Goal: Information Seeking & Learning: Learn about a topic

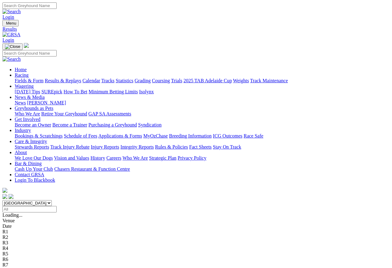
scroll to position [3, 0]
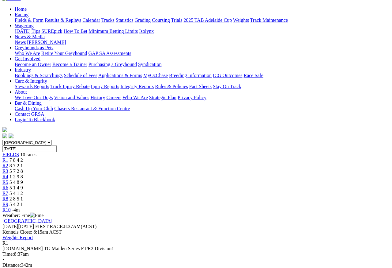
scroll to position [61, 0]
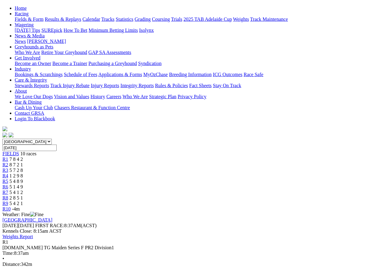
click at [8, 162] on link "R2" at bounding box center [5, 164] width 6 height 5
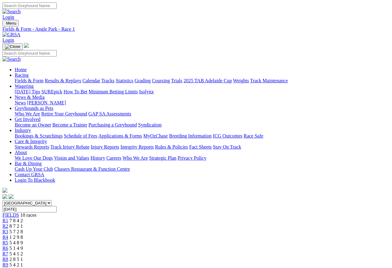
click at [8, 223] on span "R2" at bounding box center [5, 225] width 6 height 5
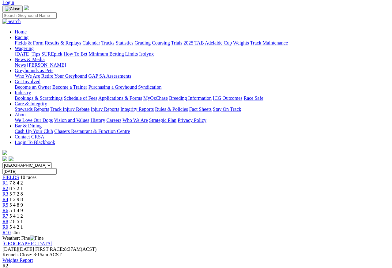
scroll to position [16, 0]
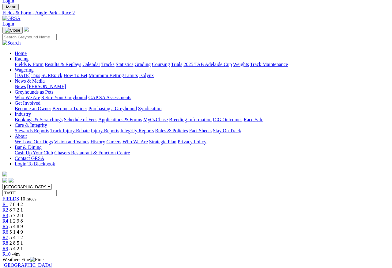
click at [8, 212] on span "R3" at bounding box center [5, 214] width 6 height 5
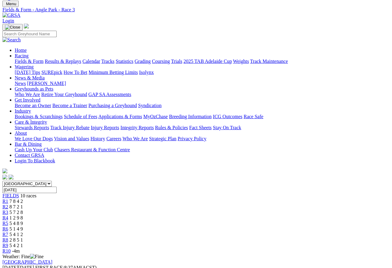
scroll to position [17, 0]
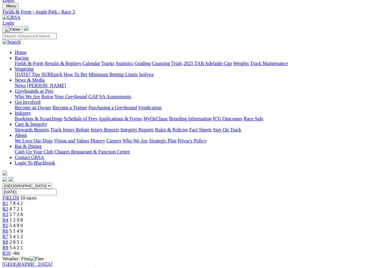
click at [8, 217] on span "R4" at bounding box center [5, 219] width 6 height 5
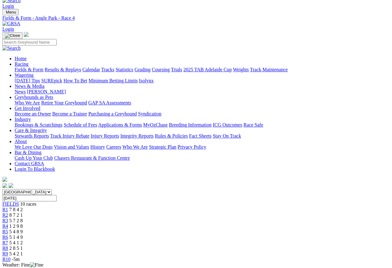
scroll to position [11, 0]
click at [8, 229] on span "R5" at bounding box center [5, 231] width 6 height 5
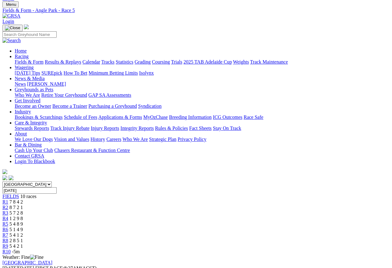
scroll to position [18, 0]
click at [23, 227] on span "5 1 4 9" at bounding box center [16, 229] width 13 height 5
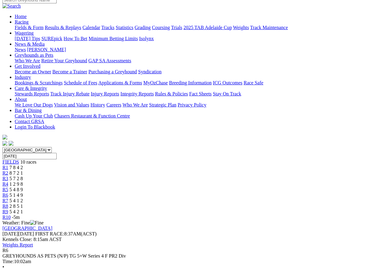
scroll to position [37, 0]
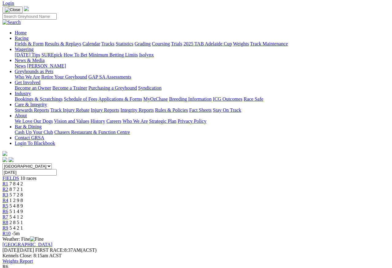
click at [8, 214] on link "R7" at bounding box center [5, 216] width 6 height 5
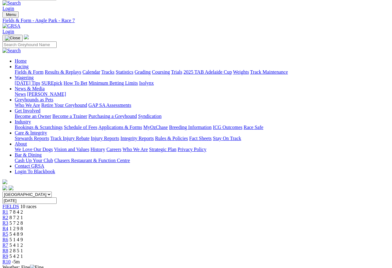
scroll to position [8, 0]
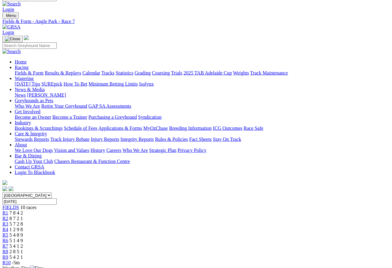
click at [8, 249] on span "R8" at bounding box center [5, 251] width 6 height 5
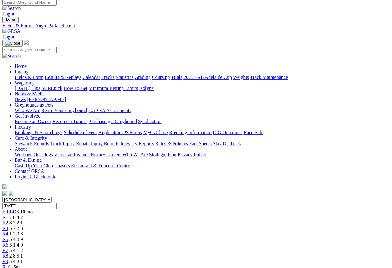
scroll to position [3, 0]
click at [8, 259] on span "R9" at bounding box center [5, 261] width 6 height 5
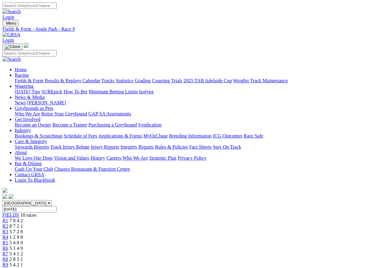
click at [11, 267] on span "R10" at bounding box center [6, 269] width 8 height 5
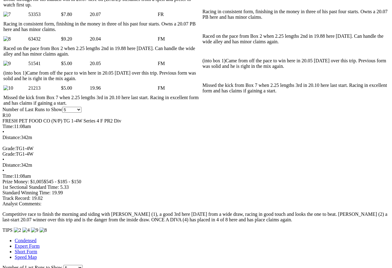
scroll to position [416, 0]
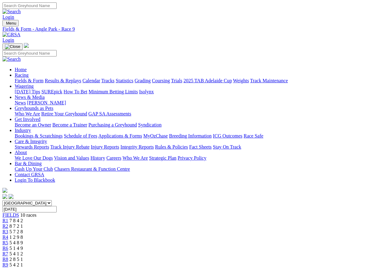
scroll to position [3, 0]
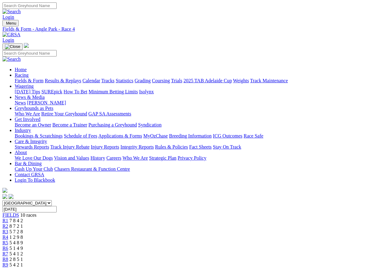
scroll to position [2, 0]
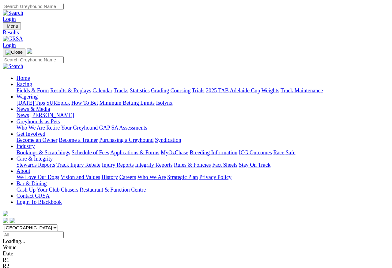
scroll to position [3, 0]
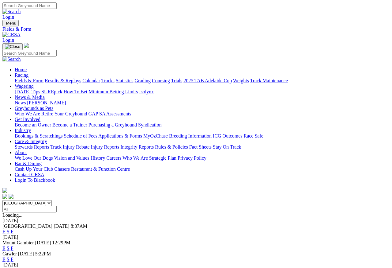
scroll to position [3, 0]
